Goal: Book appointment/travel/reservation

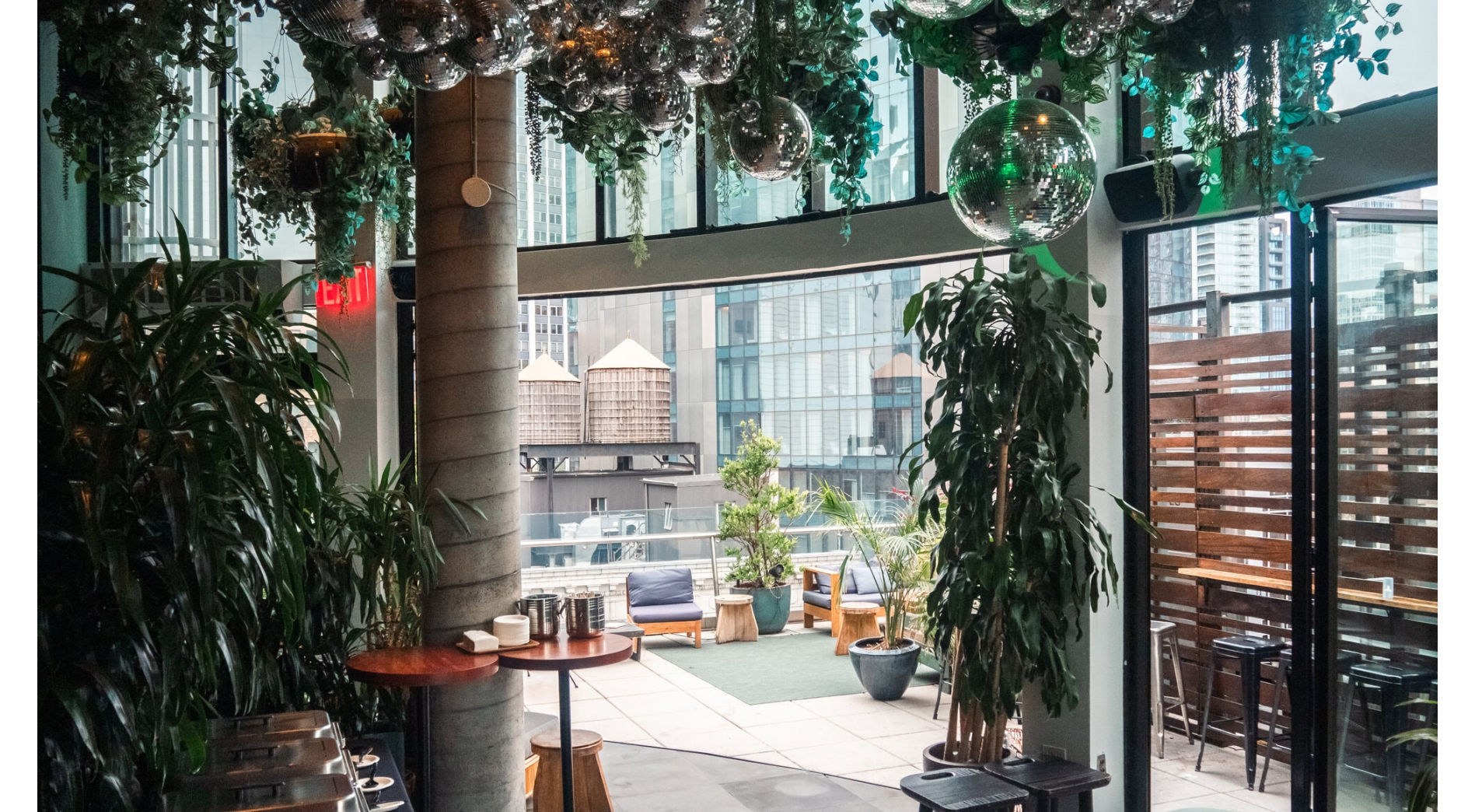
scroll to position [689, 0]
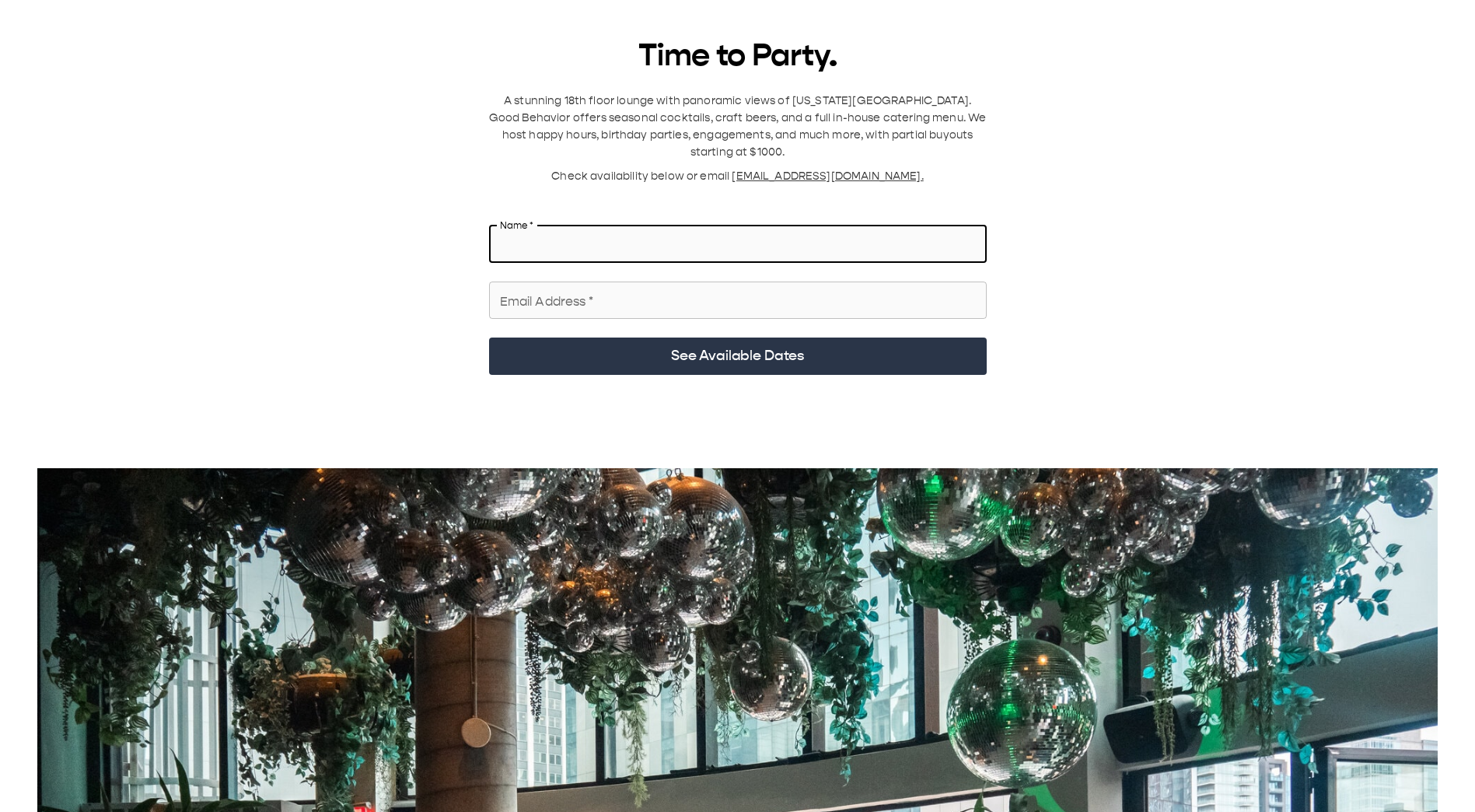
click at [816, 223] on input "Name   *" at bounding box center [738, 244] width 497 height 43
type input "********"
click at [761, 290] on input "Email Address   *" at bounding box center [738, 300] width 497 height 43
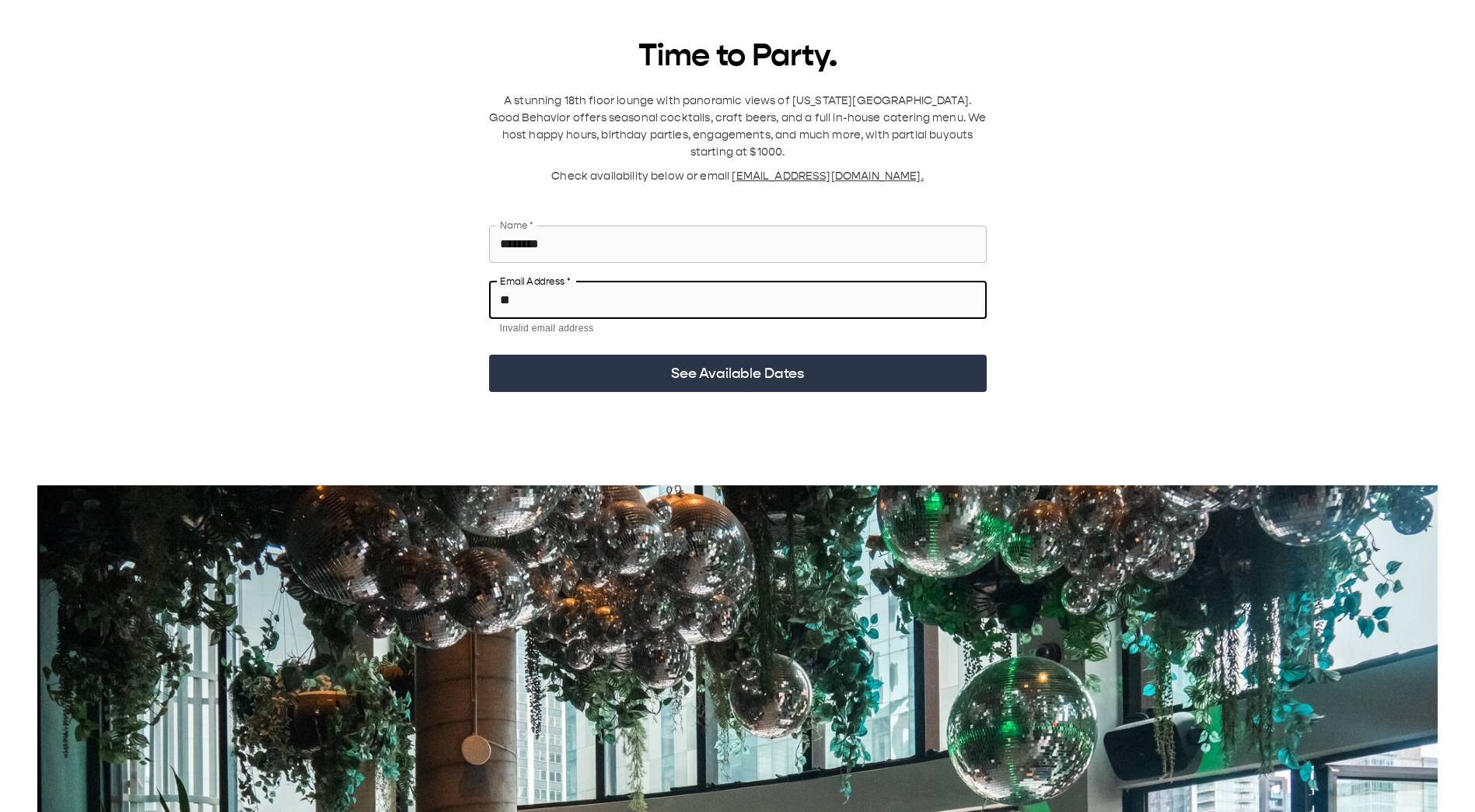
type input "*"
type input "*********"
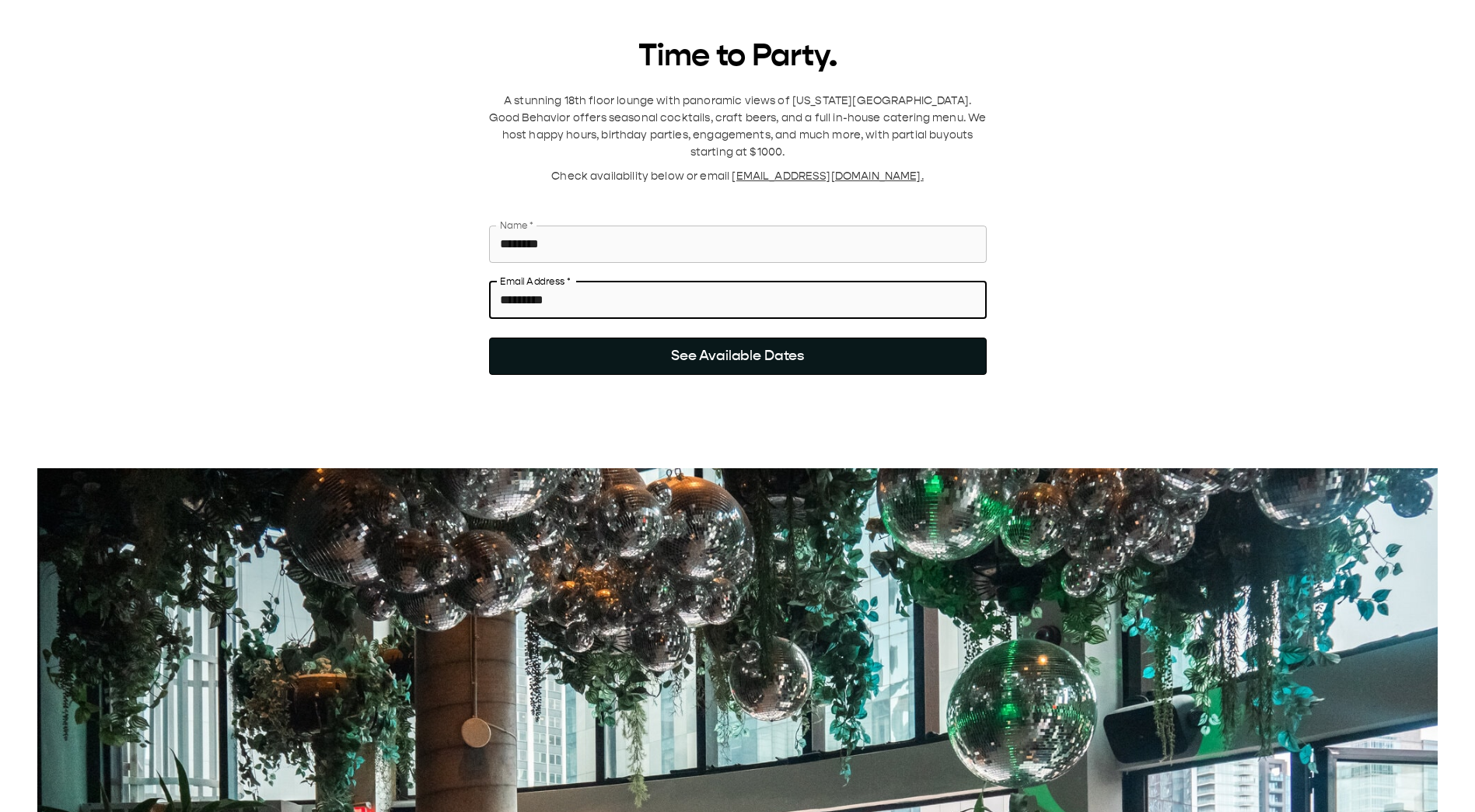
click at [912, 337] on button "See Available Dates" at bounding box center [738, 356] width 497 height 38
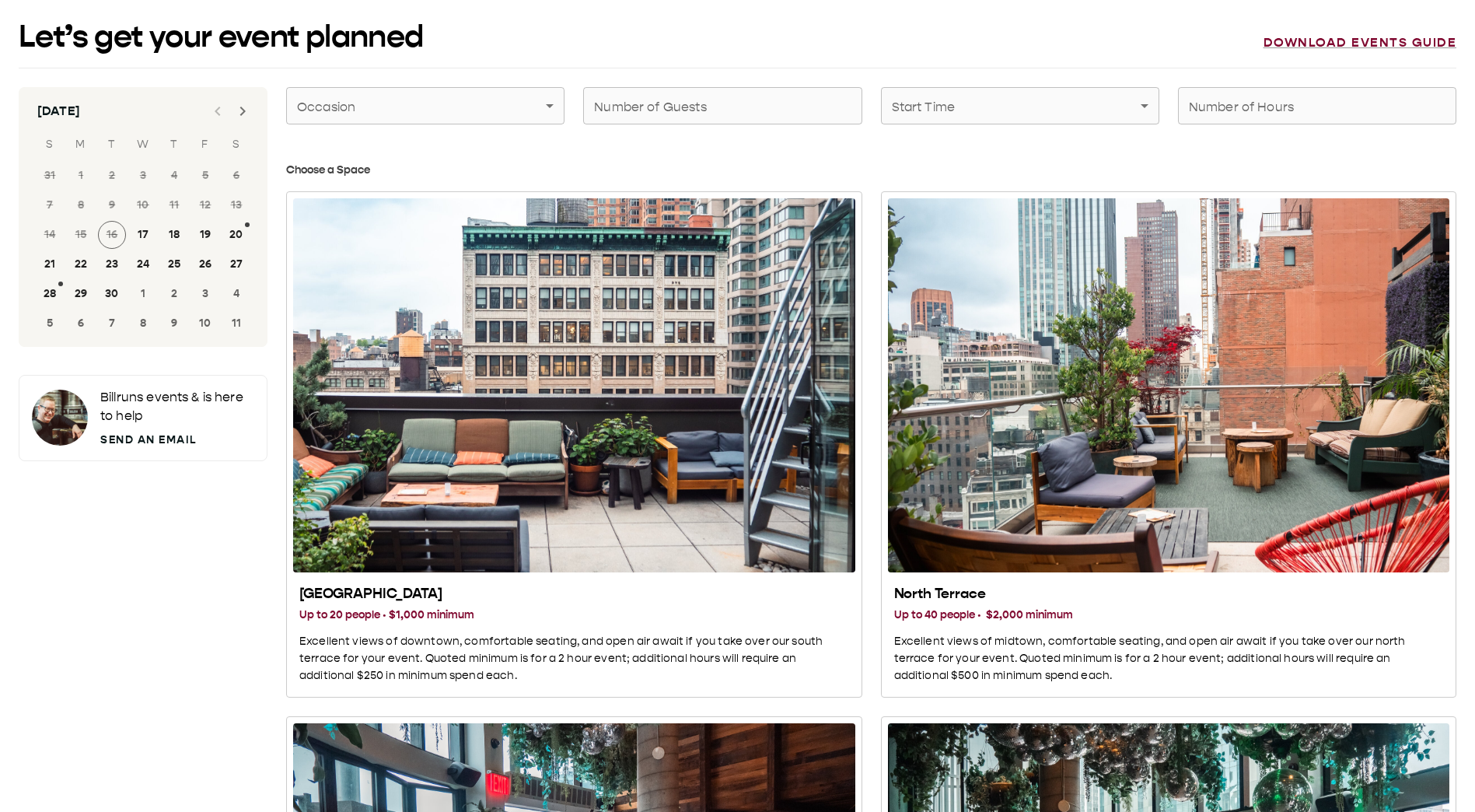
click at [183, 438] on link "Send an Email" at bounding box center [177, 440] width 154 height 17
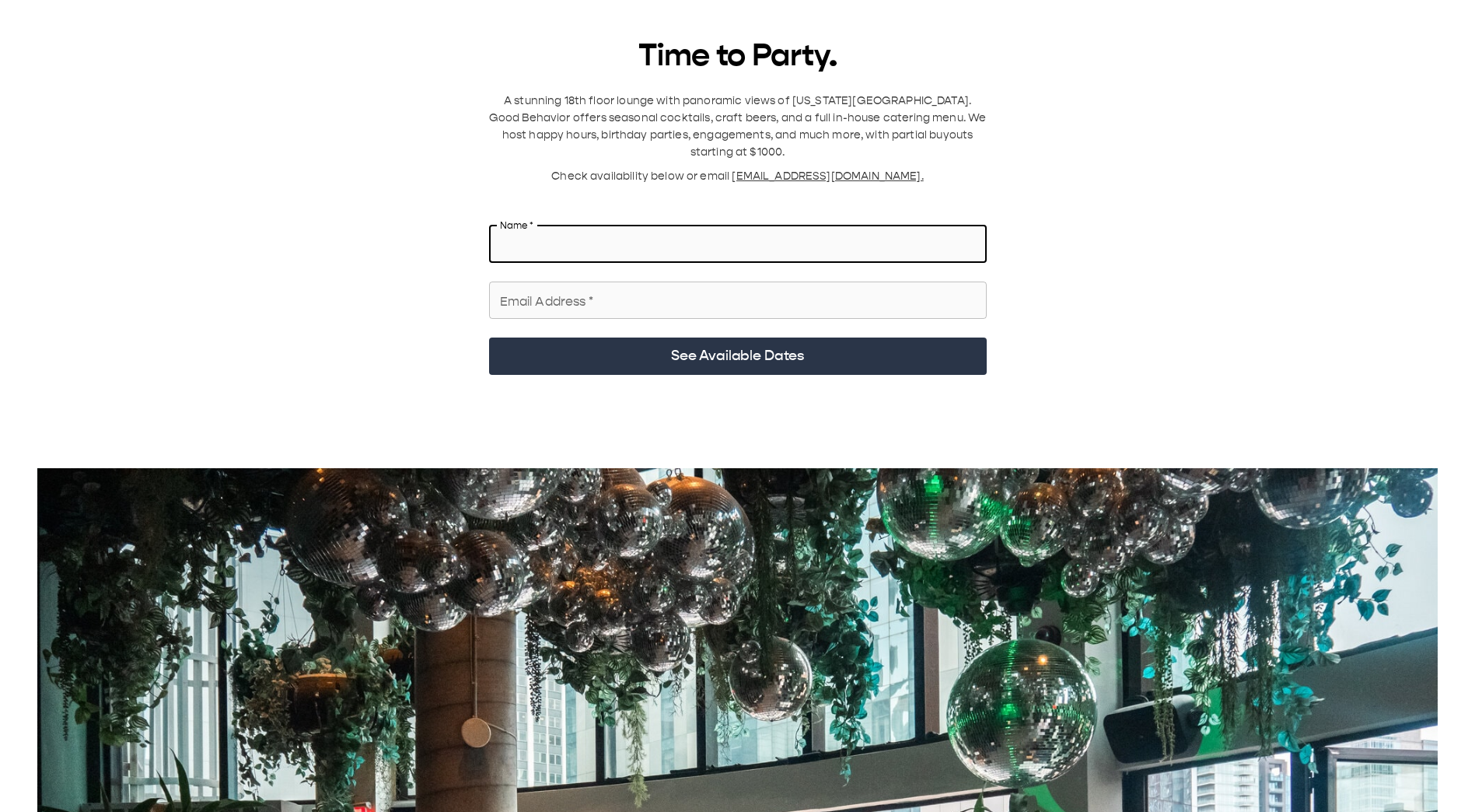
click at [676, 244] on input "Name   *" at bounding box center [738, 244] width 497 height 43
type input "********"
type input "*********"
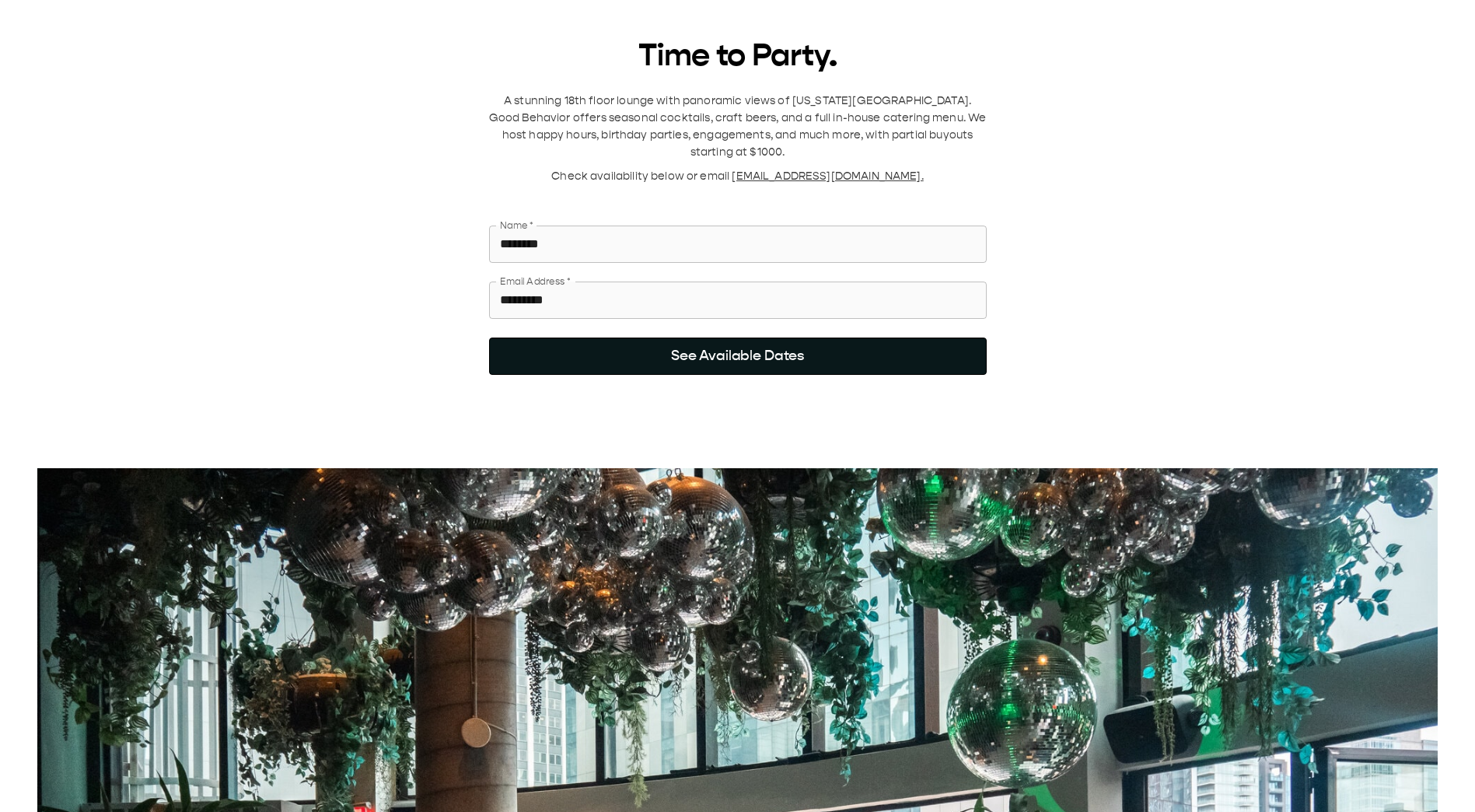
click at [797, 339] on button "See Available Dates" at bounding box center [738, 356] width 497 height 38
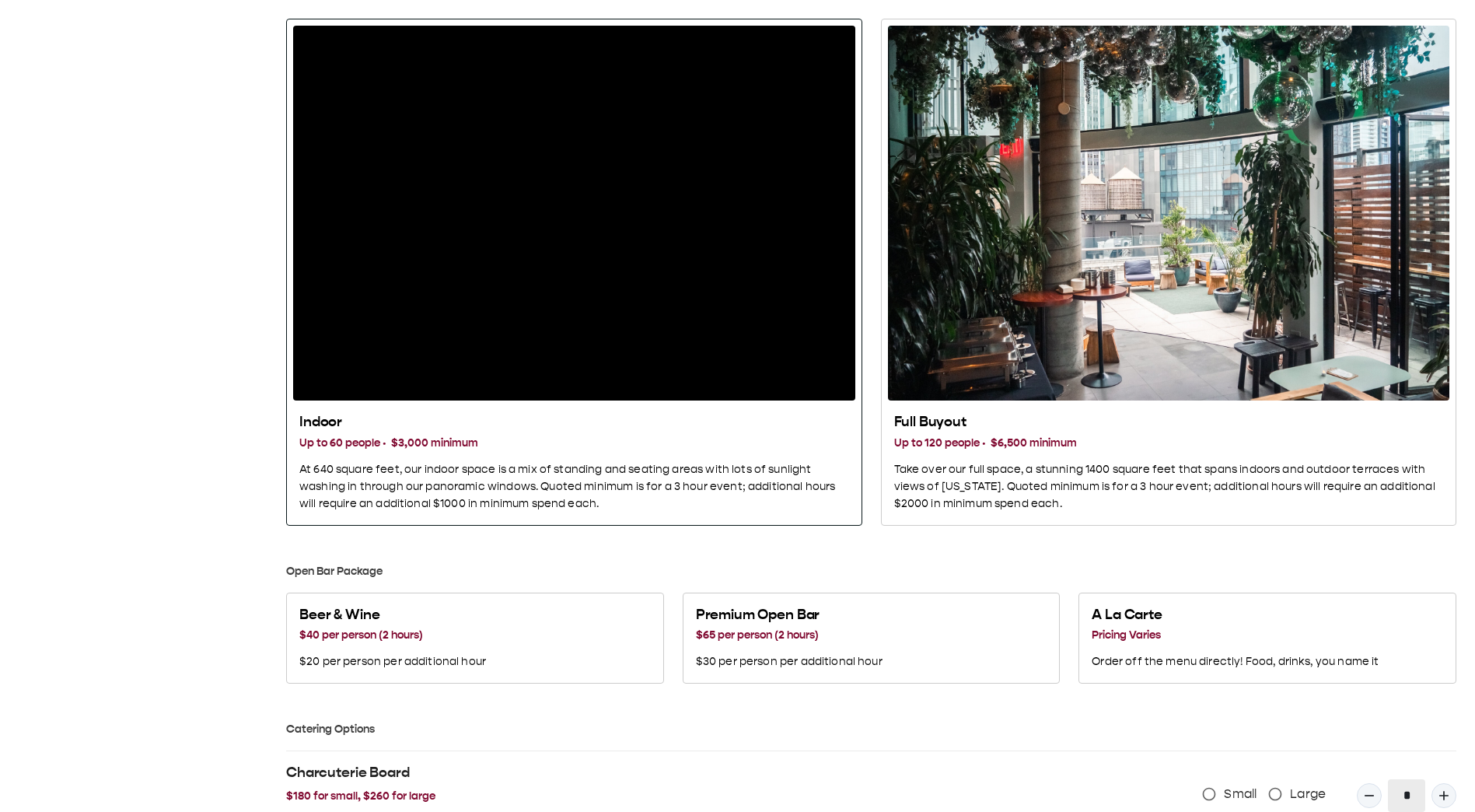
scroll to position [700, 0]
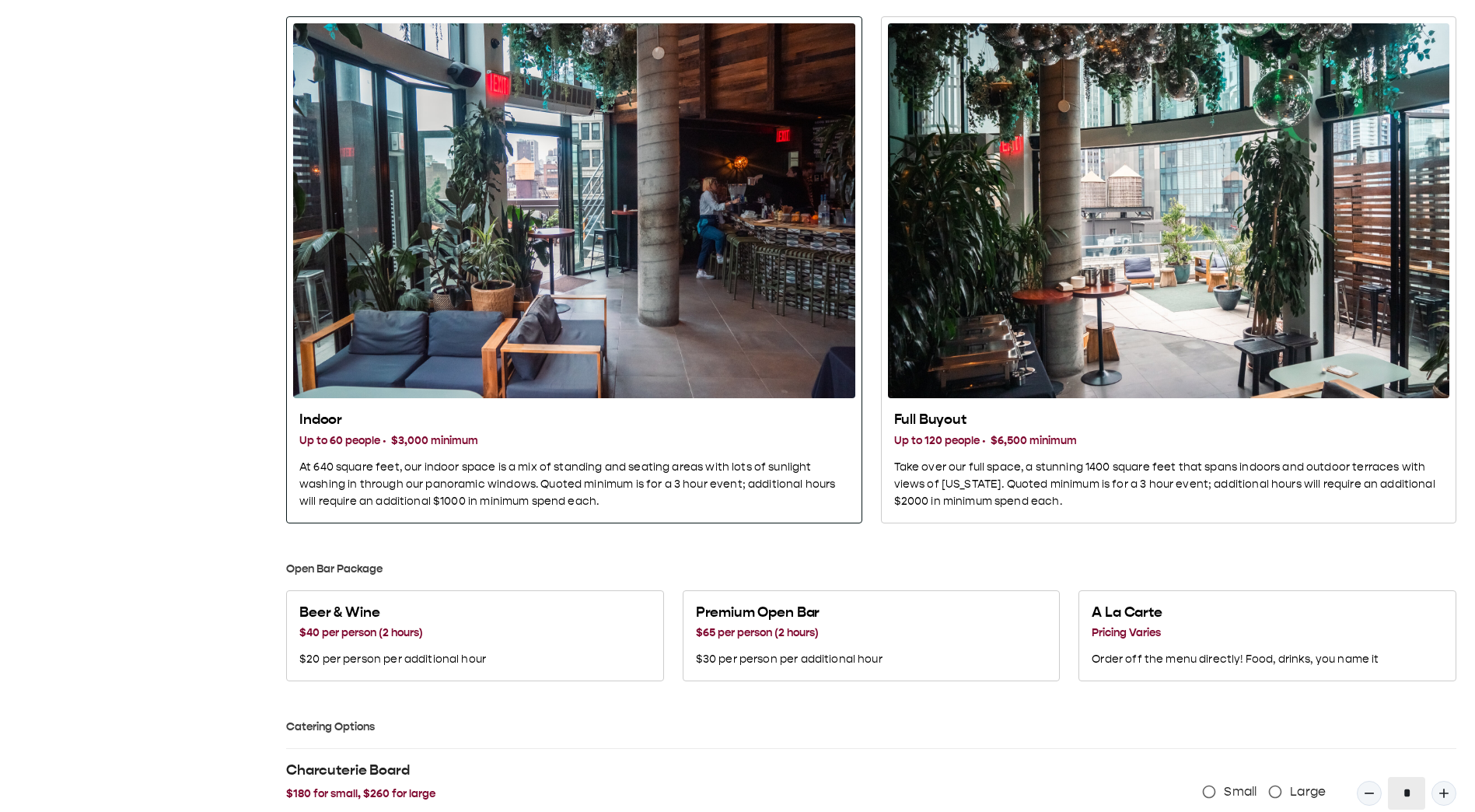
click at [556, 249] on div "Indoor" at bounding box center [574, 210] width 562 height 374
click at [540, 232] on div "Indoor" at bounding box center [574, 210] width 562 height 374
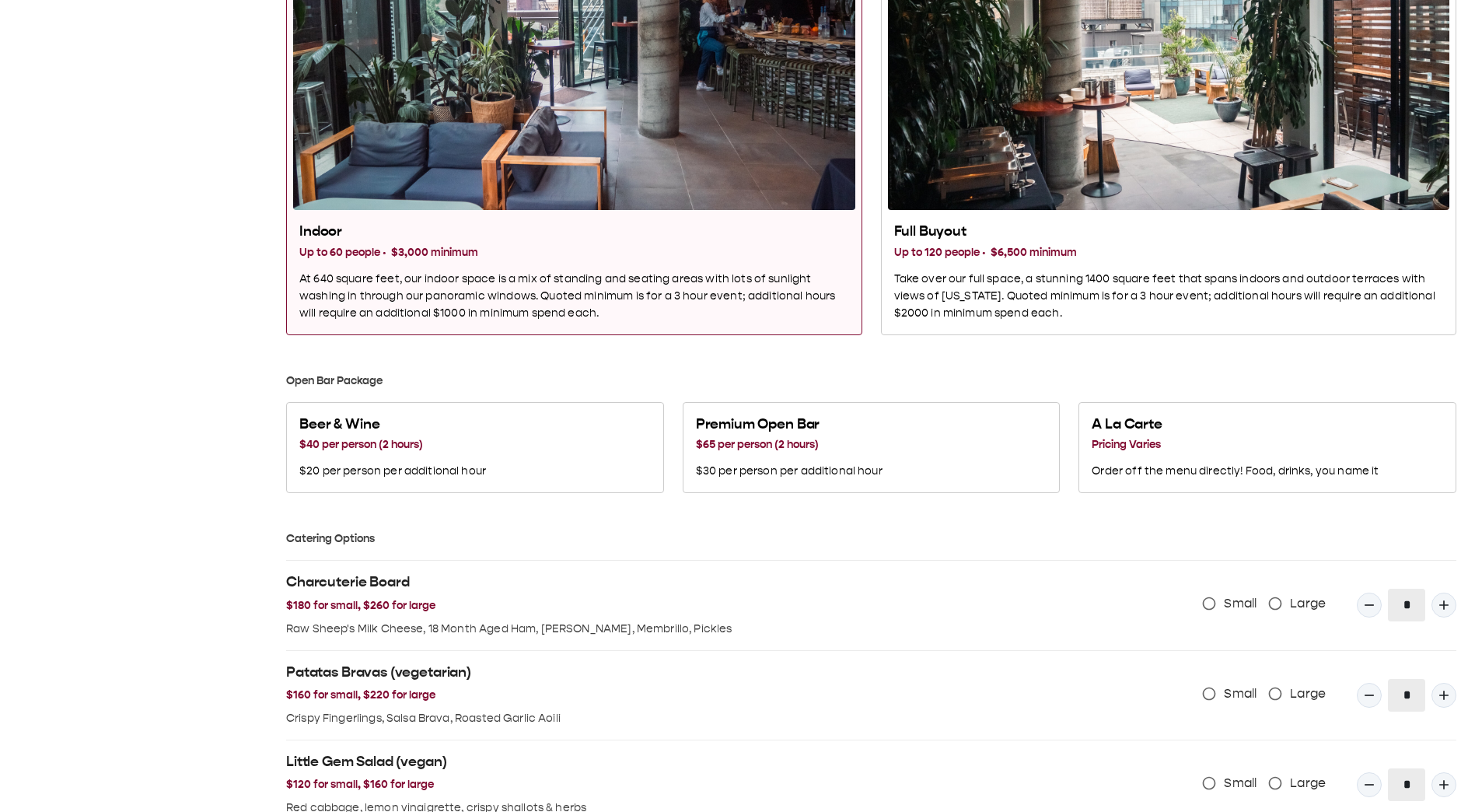
scroll to position [1166, 0]
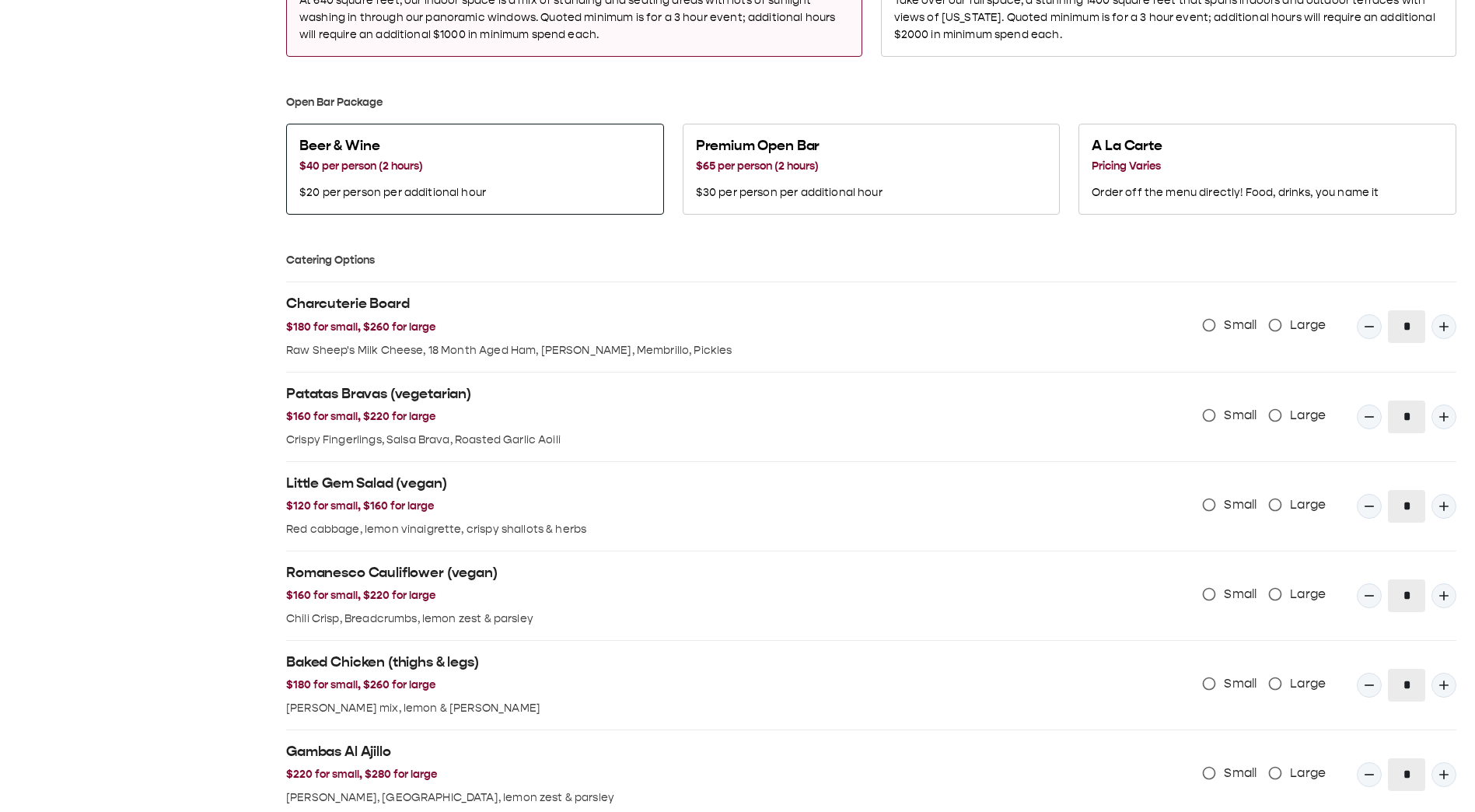
click at [445, 174] on h3 "$40 per person (2 hours)" at bounding box center [392, 166] width 187 height 17
click at [858, 191] on p "$30 per person per additional hour" at bounding box center [789, 192] width 187 height 17
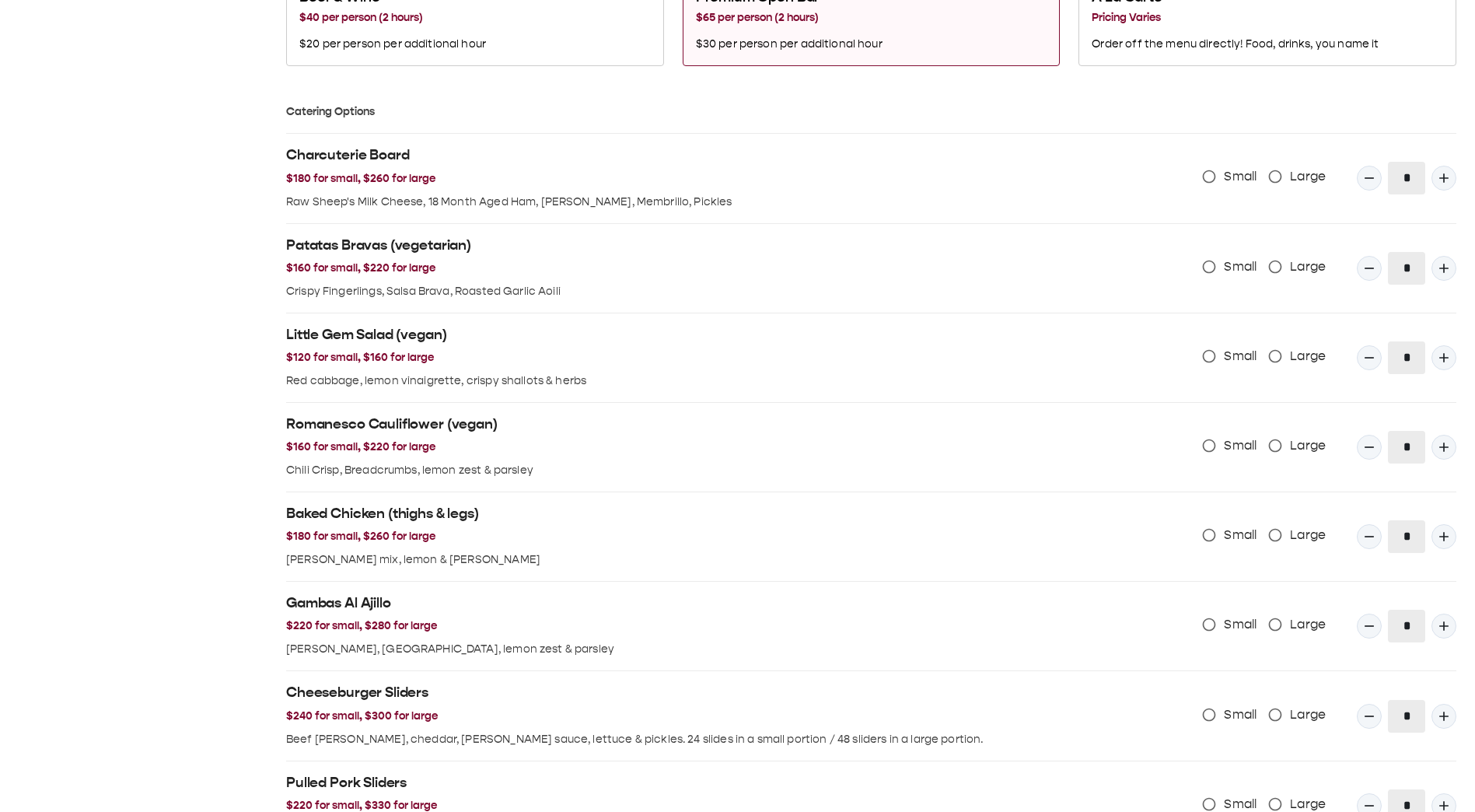
scroll to position [1400, 0]
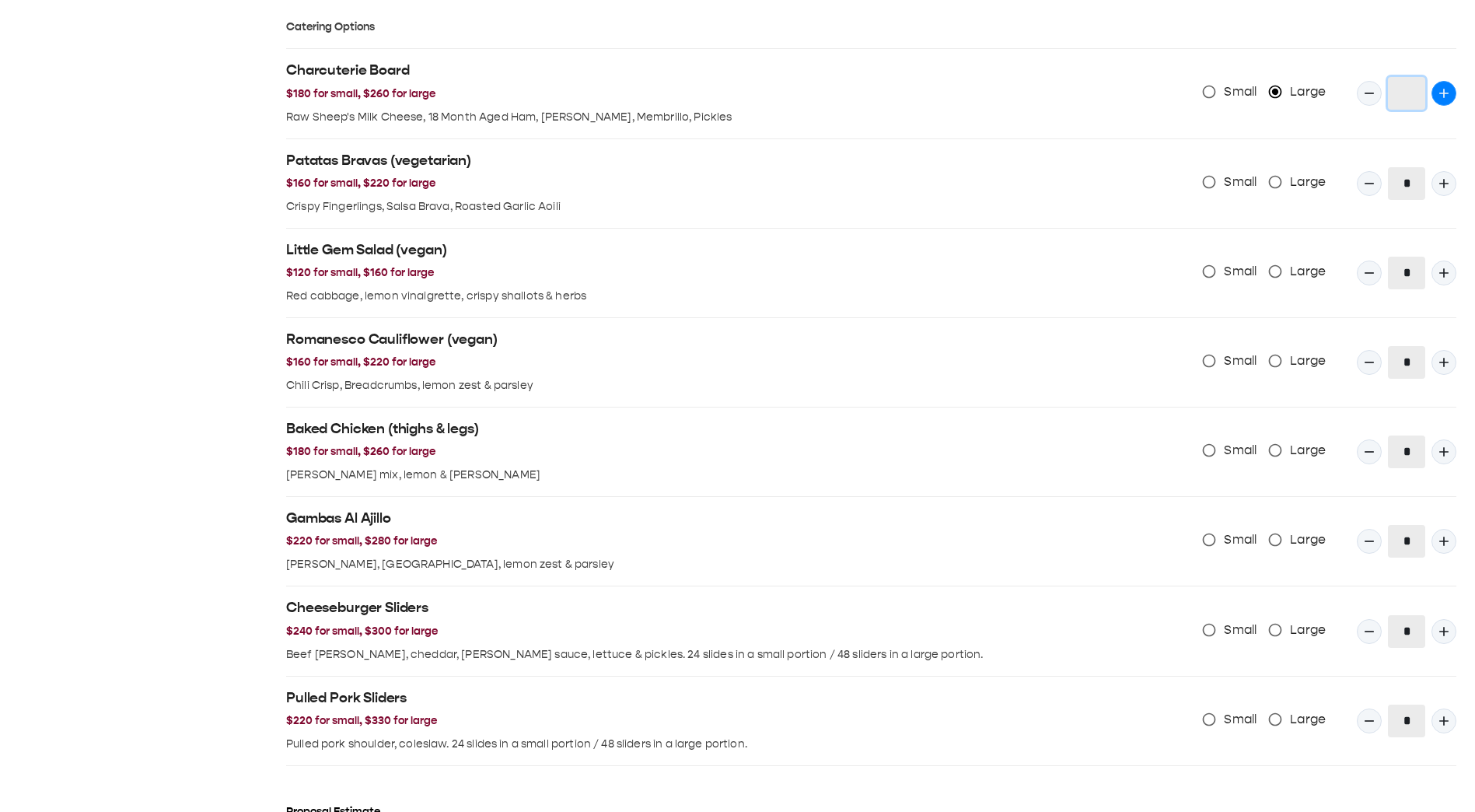
click at [1444, 105] on button "Quantity Input" at bounding box center [1443, 93] width 25 height 25
type input "*"
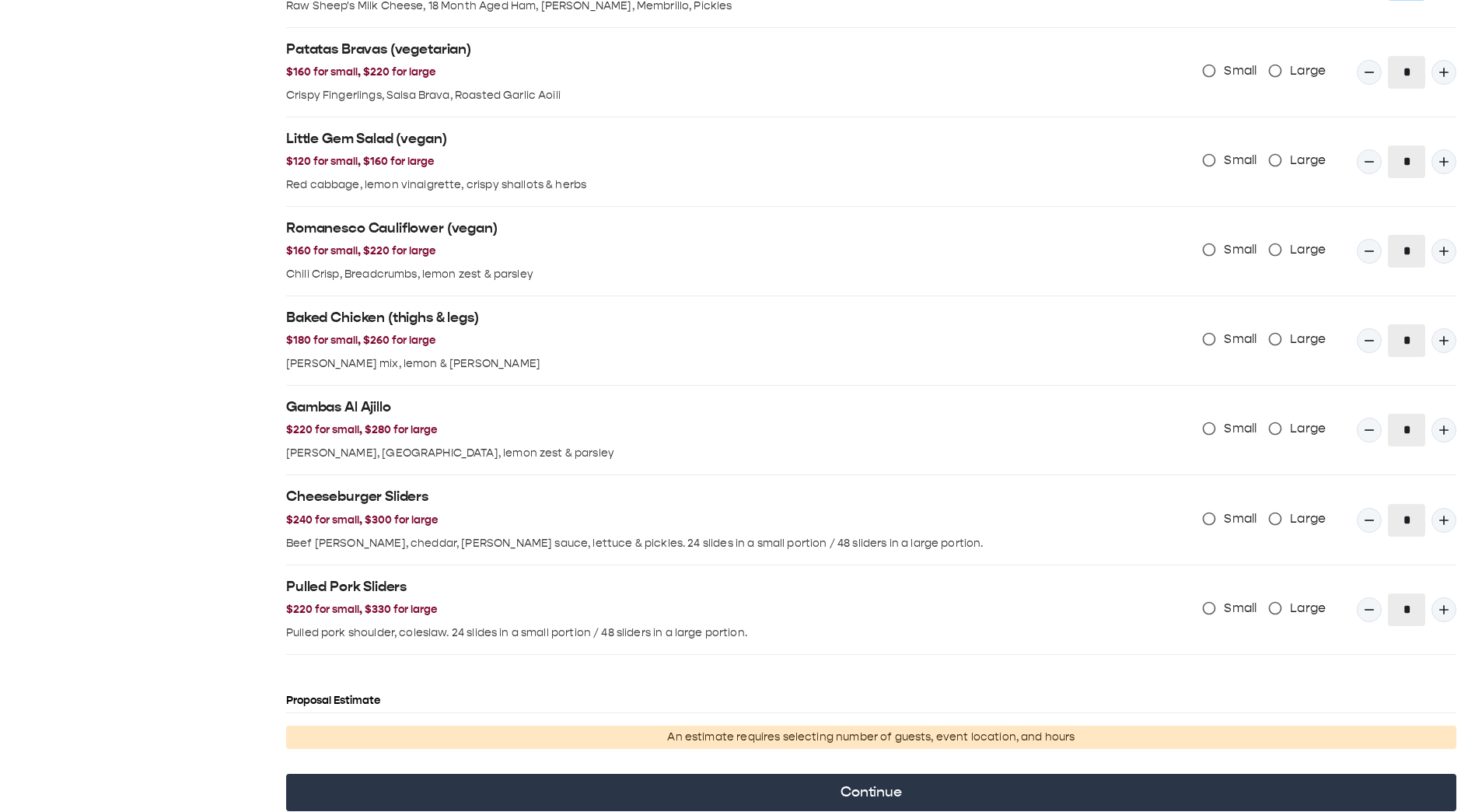
scroll to position [1591, 0]
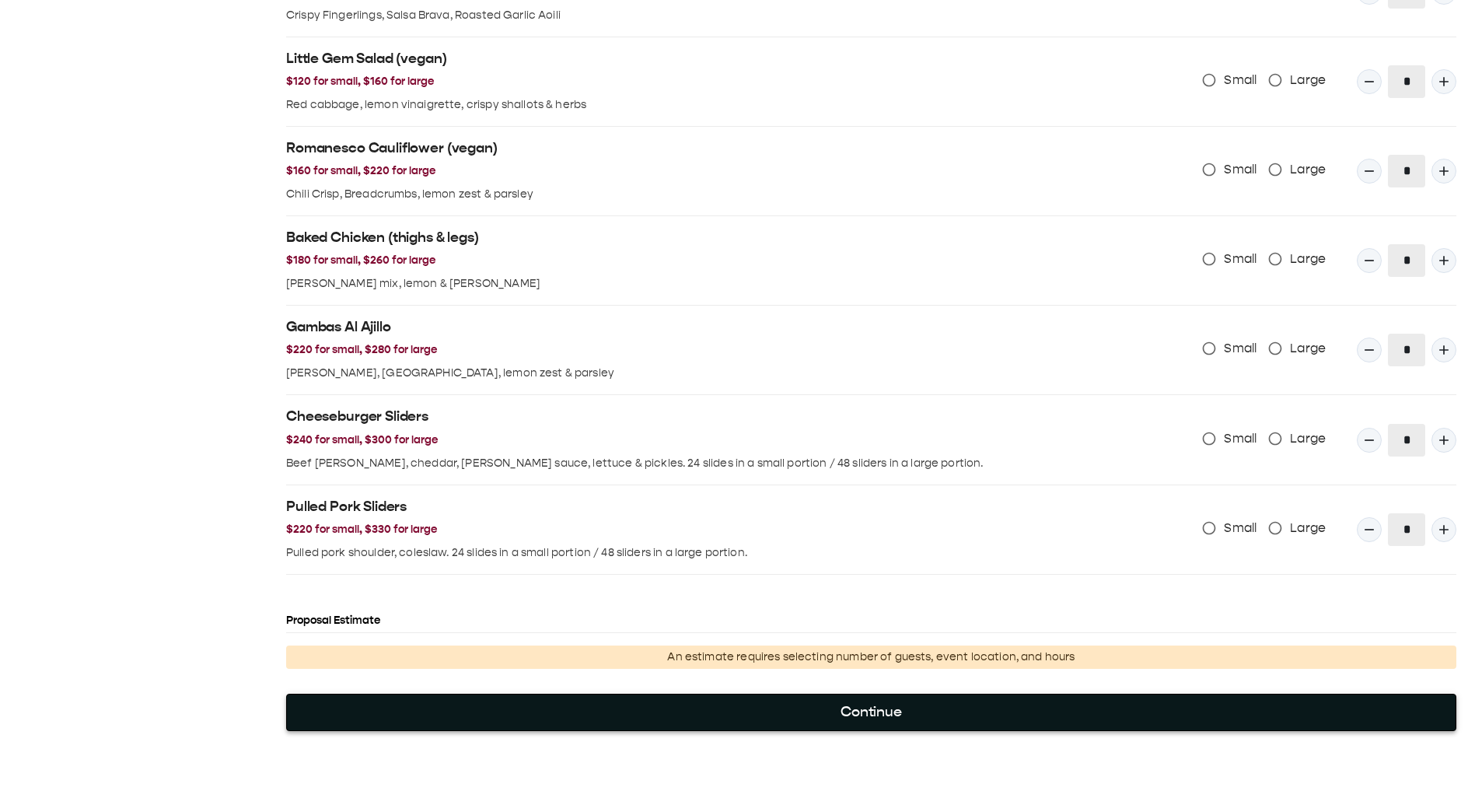
click at [837, 719] on button "Continue" at bounding box center [871, 712] width 1170 height 38
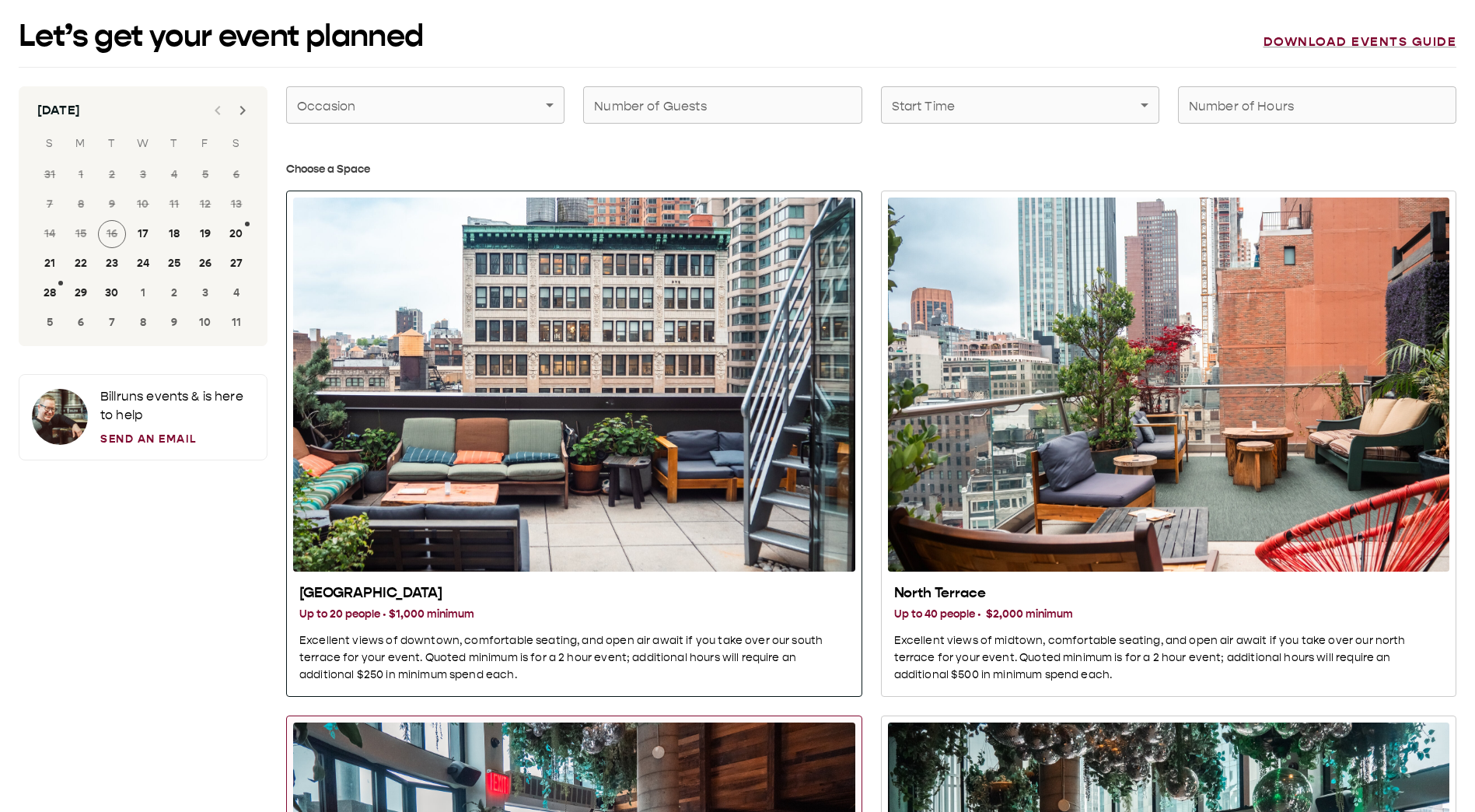
scroll to position [0, 0]
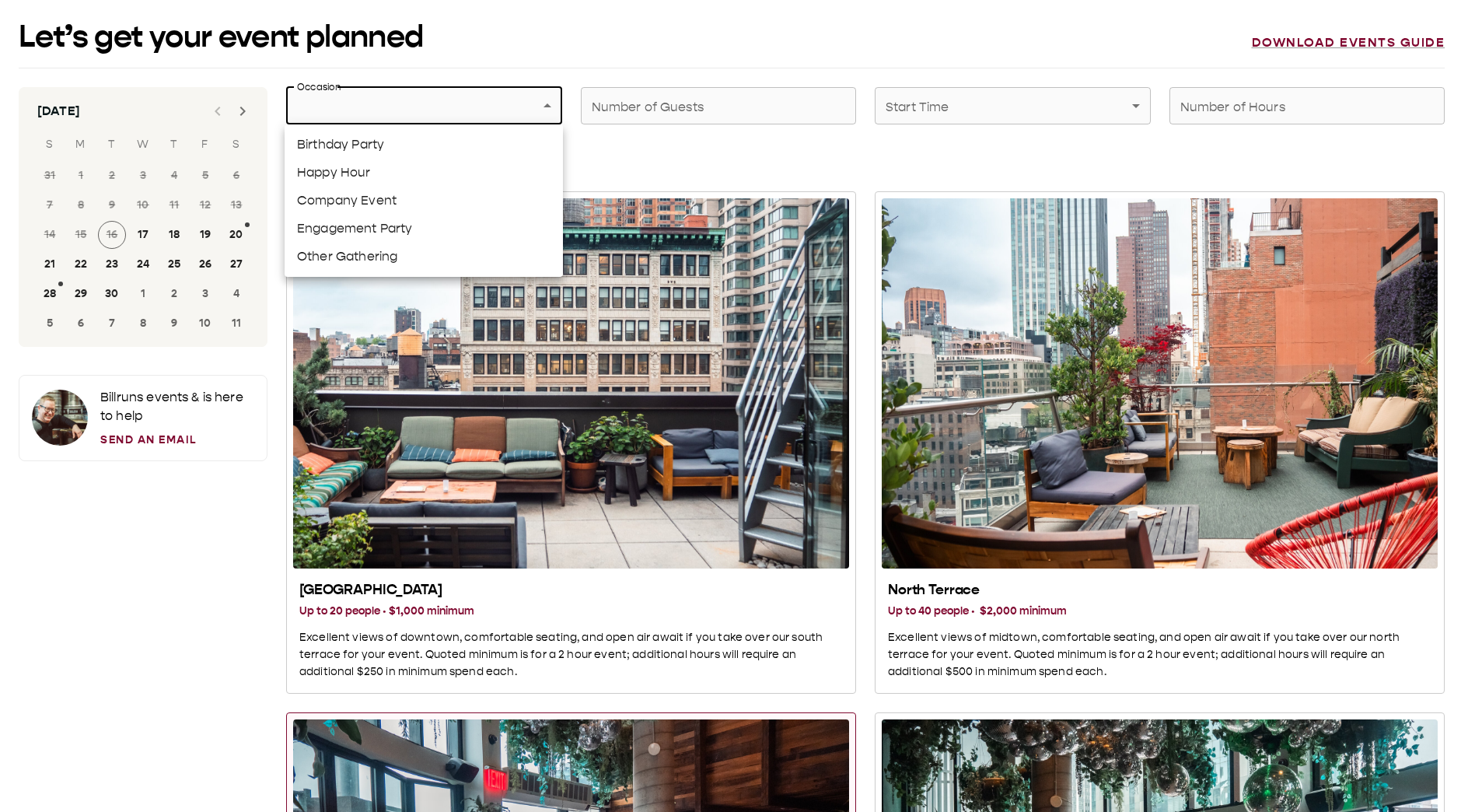
click at [470, 257] on li "Other Gathering" at bounding box center [423, 257] width 279 height 28
type input "**********"
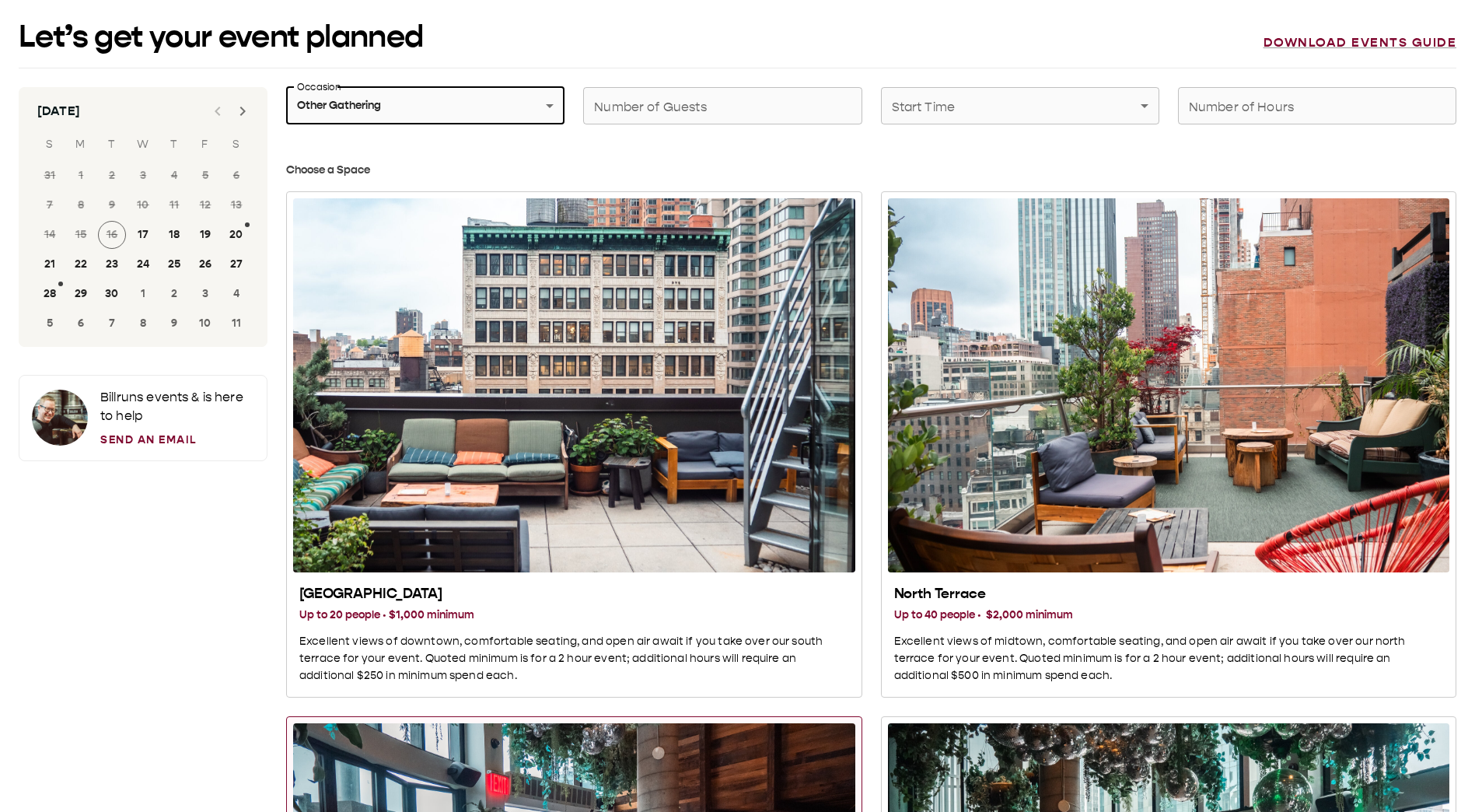
click at [624, 121] on input "Number of Guests" at bounding box center [722, 105] width 279 height 43
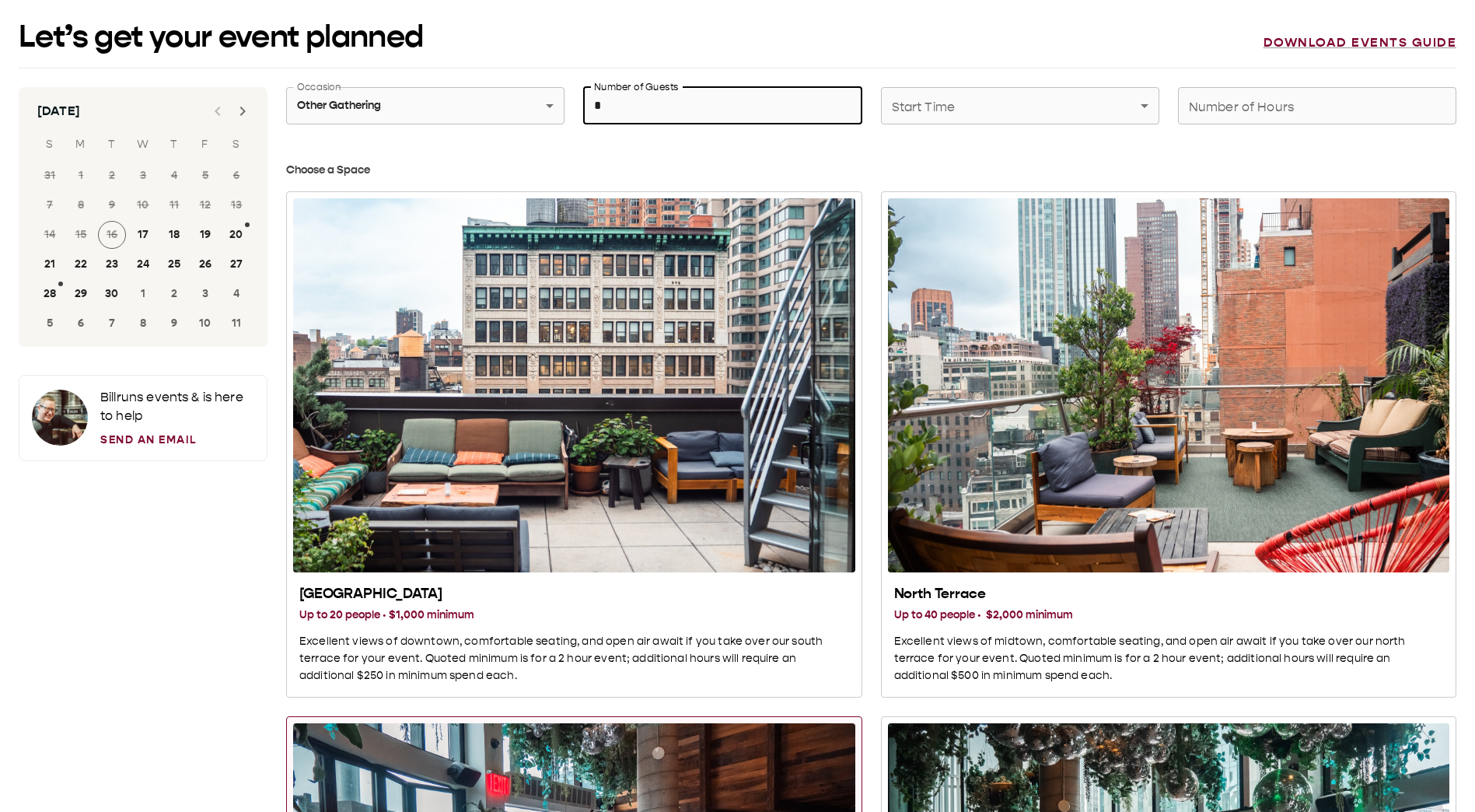
type input "*"
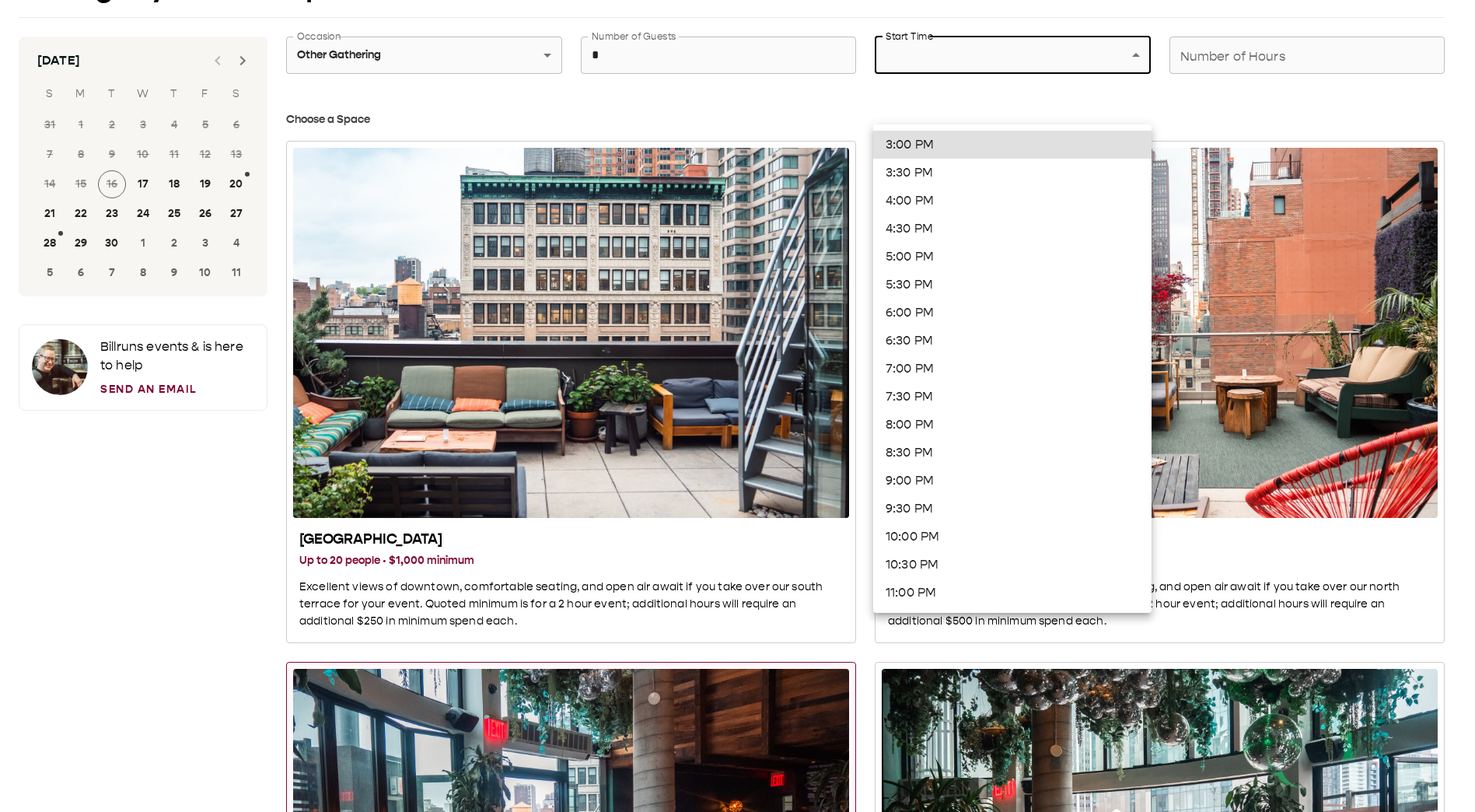
scroll to position [78, 0]
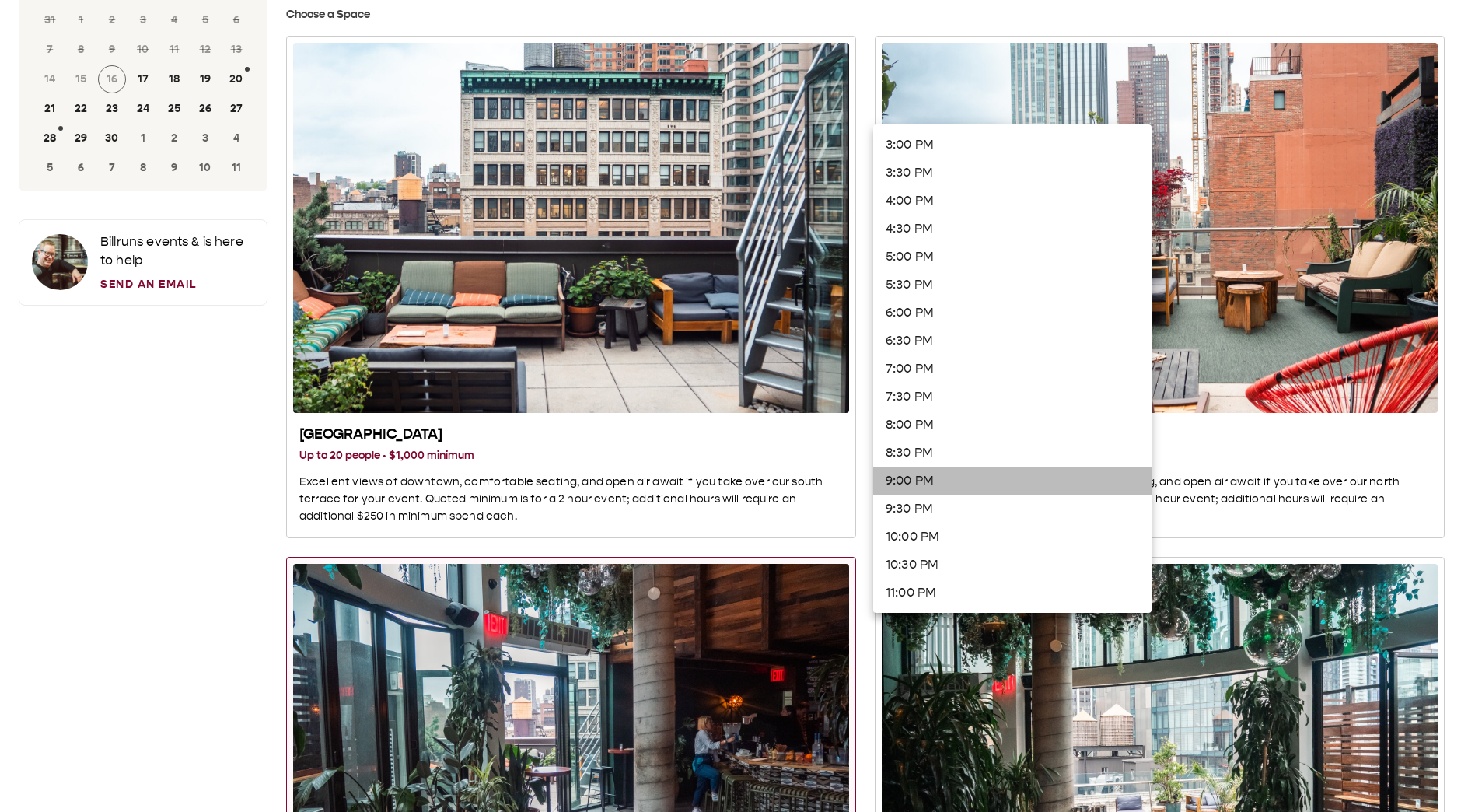
click at [978, 470] on li "9:00 PM" at bounding box center [1012, 480] width 279 height 28
type input "*******"
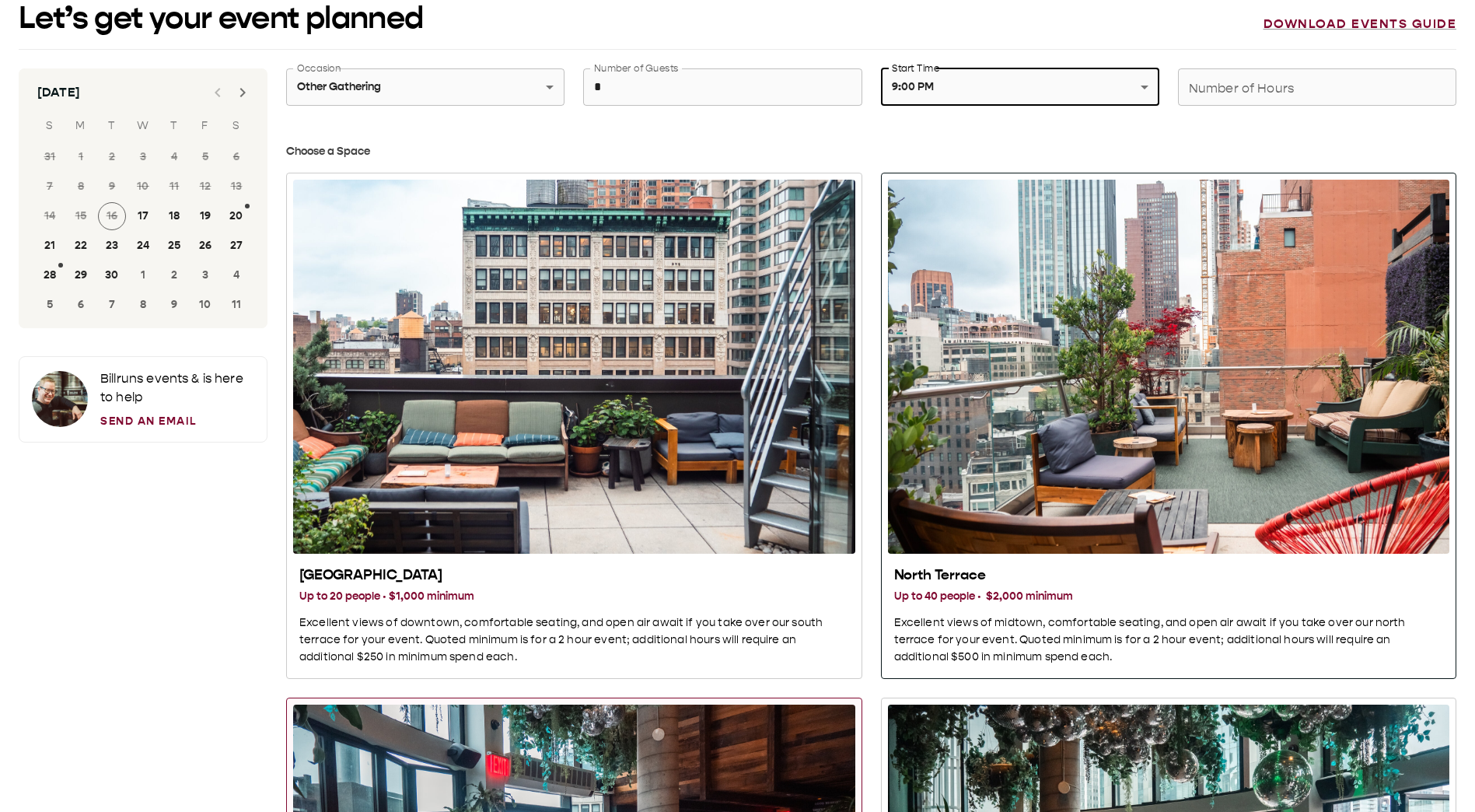
scroll to position [0, 0]
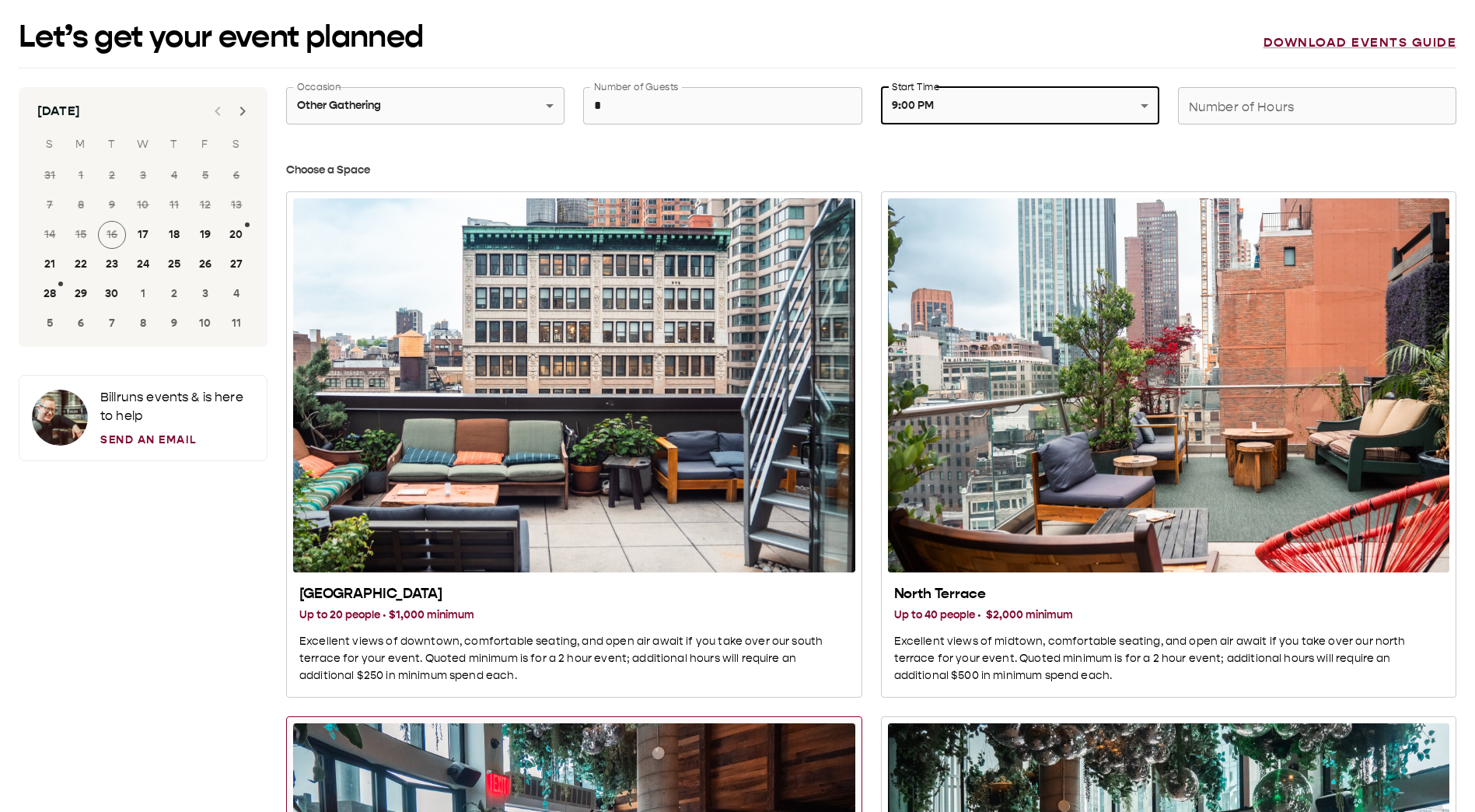
click at [1188, 103] on input "Number of Hours" at bounding box center [1317, 105] width 279 height 43
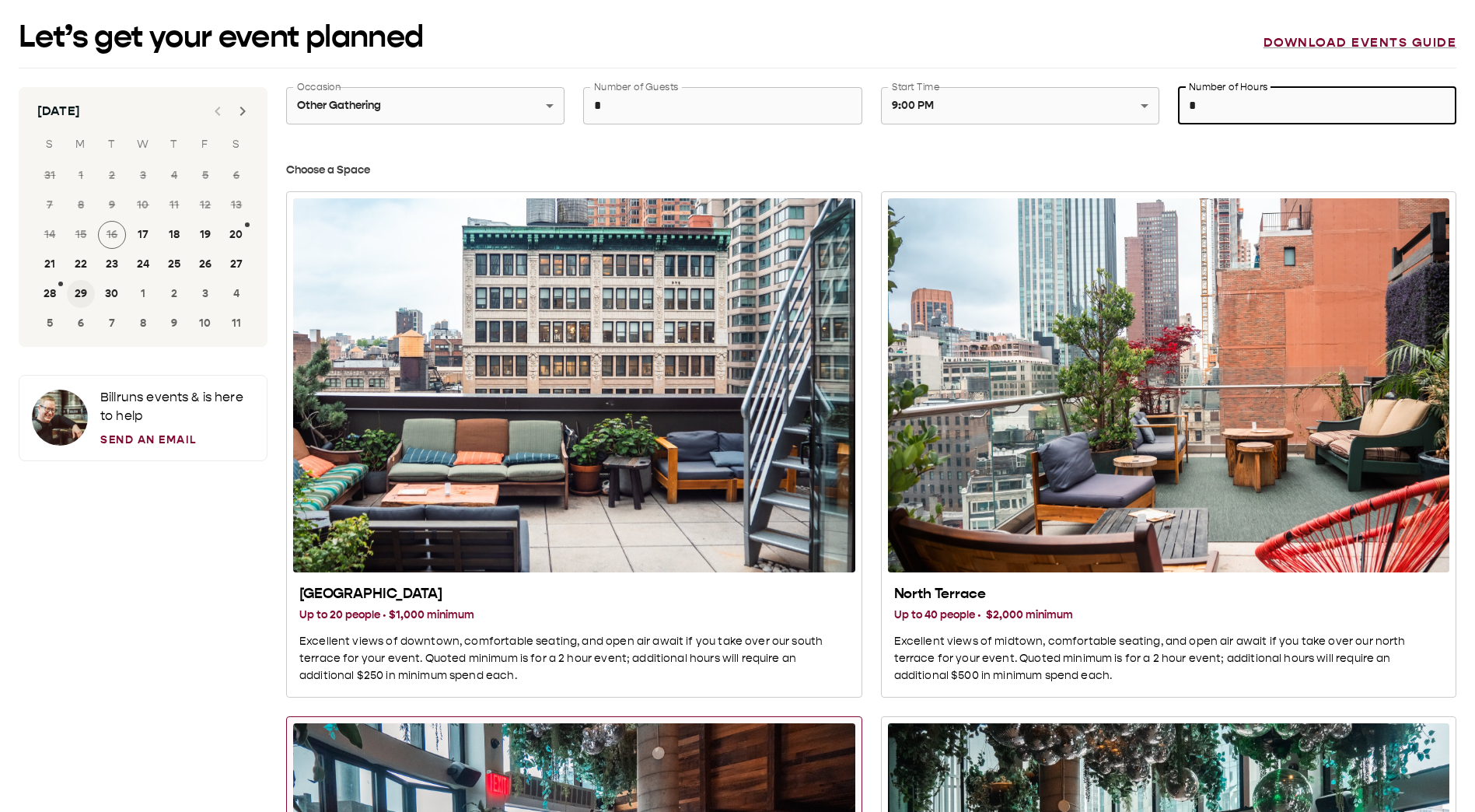
type input "*"
click at [87, 292] on button "29" at bounding box center [81, 293] width 28 height 28
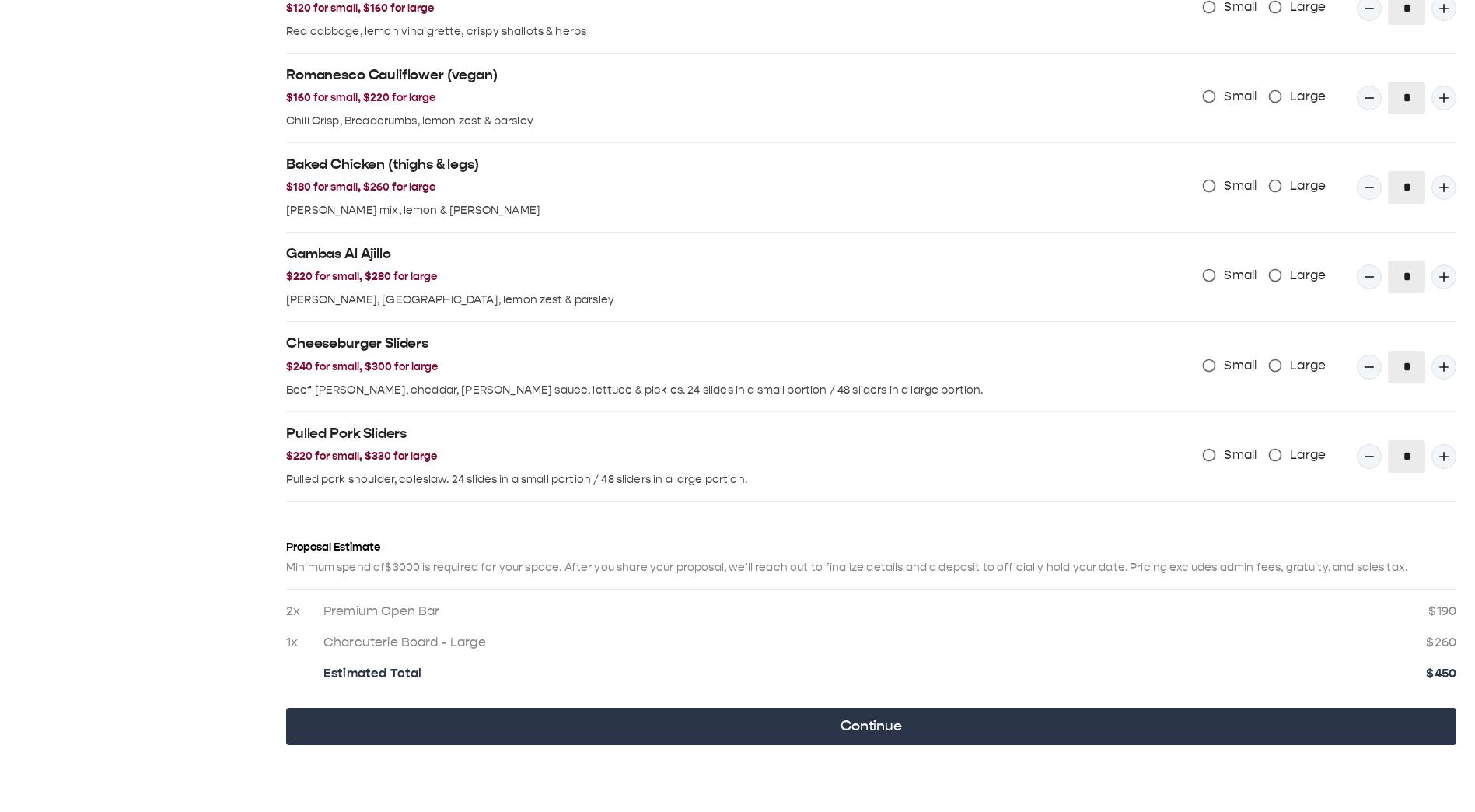
scroll to position [1677, 0]
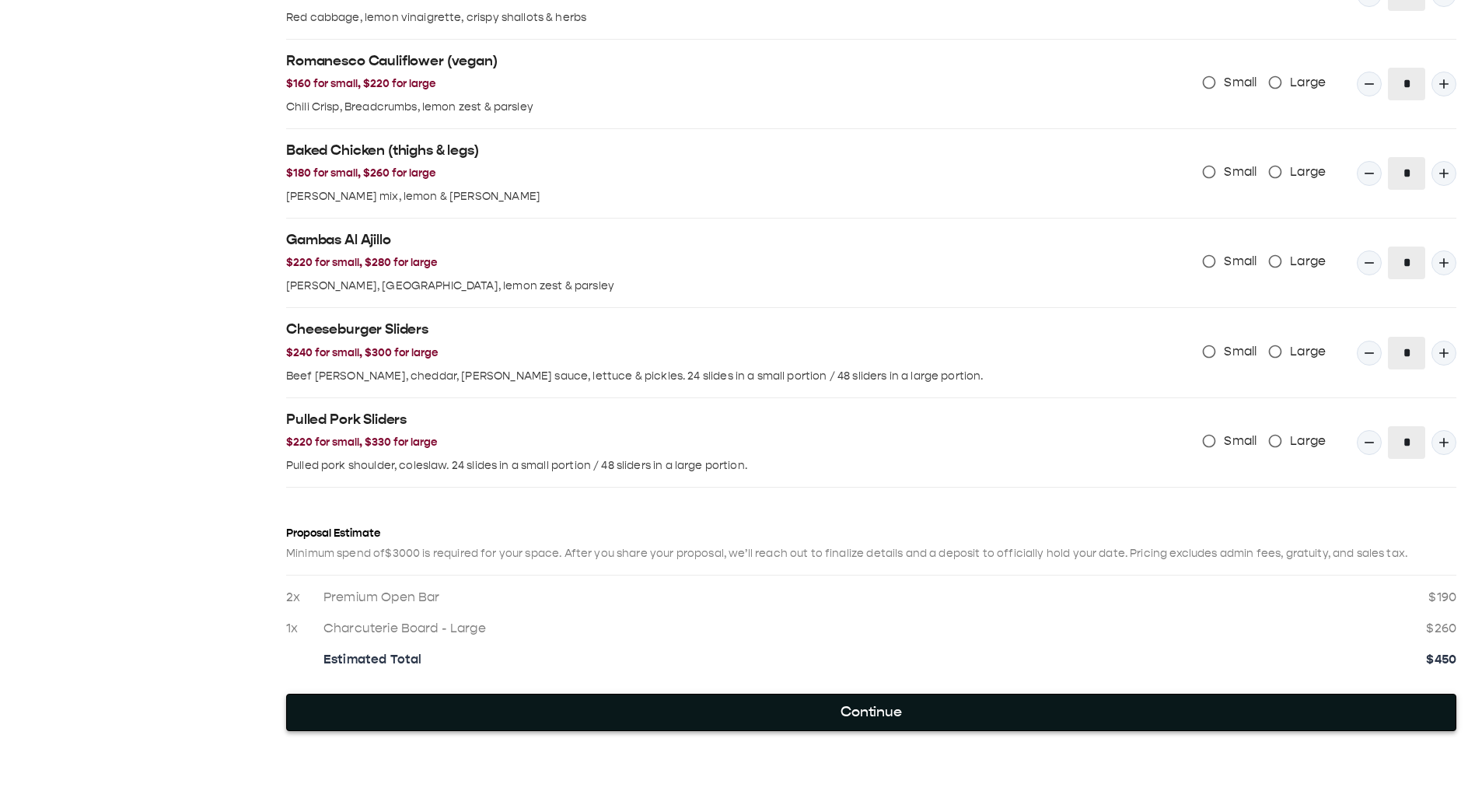
click at [898, 715] on button "Continue" at bounding box center [871, 712] width 1170 height 38
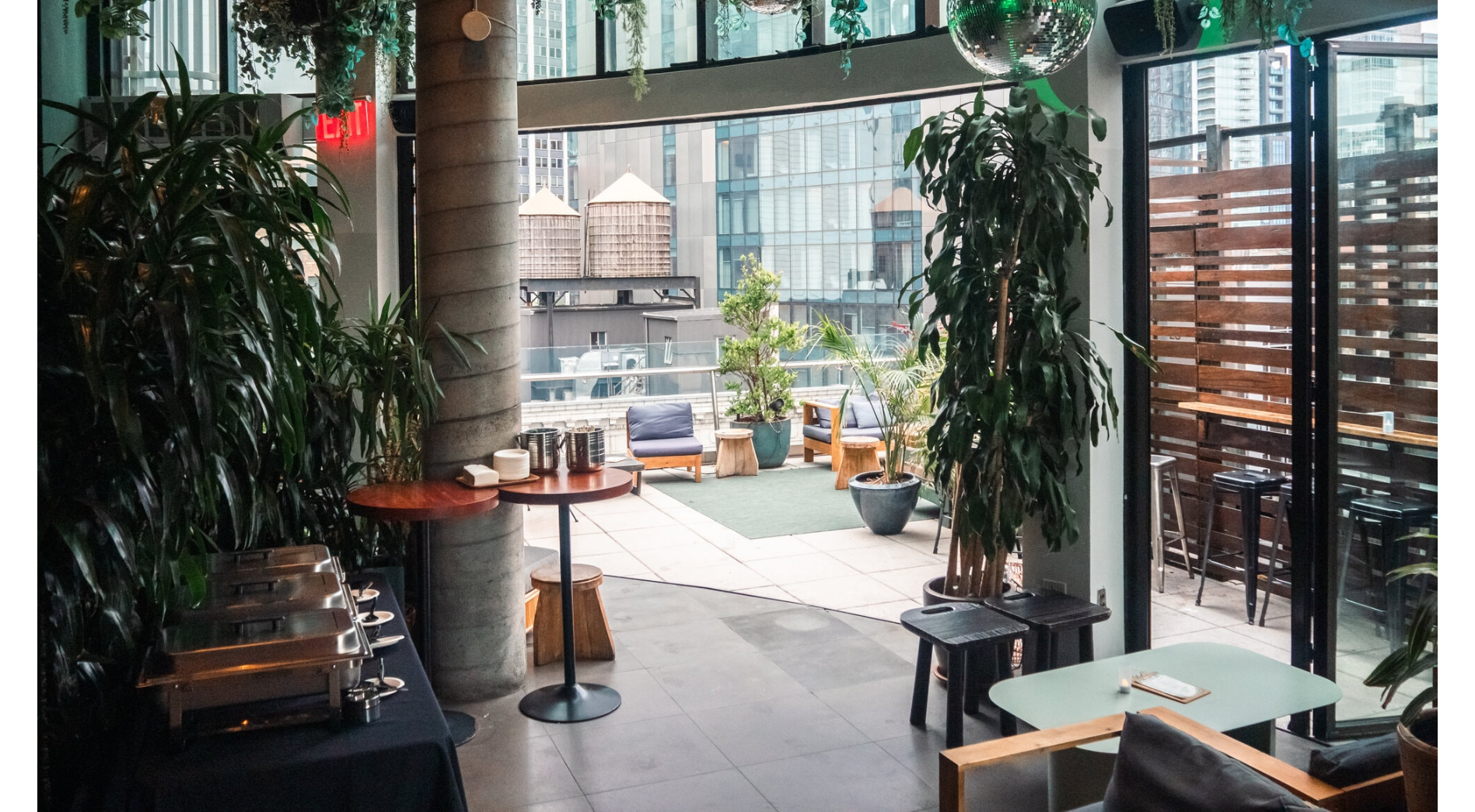
scroll to position [0, 0]
